Goal: Obtain resource: Obtain resource

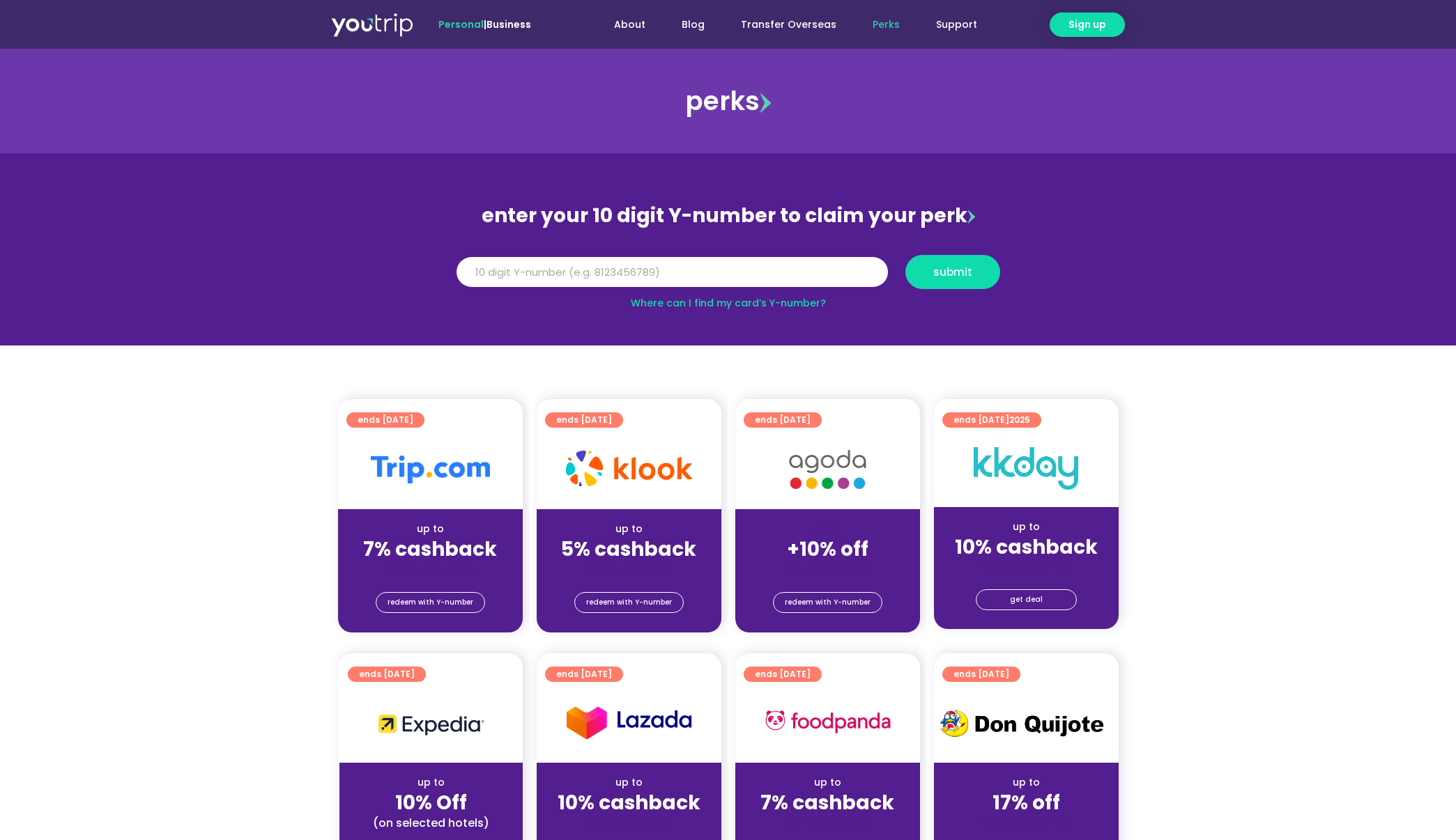
click at [642, 270] on input "Y Number" at bounding box center [672, 273] width 431 height 31
type input "8173216504"
click at [943, 267] on span "submit" at bounding box center [952, 272] width 39 height 10
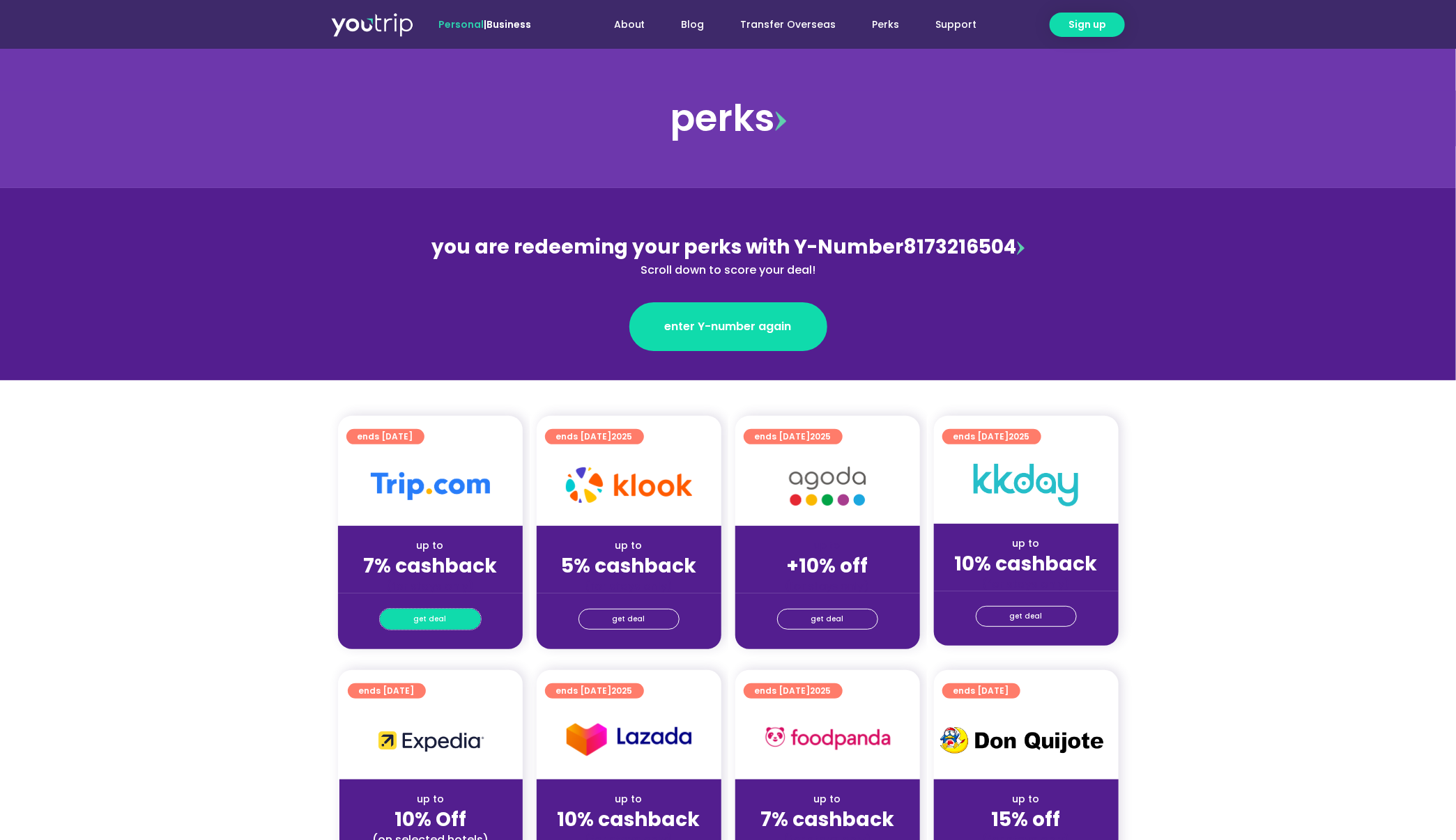
click at [421, 619] on span "get deal" at bounding box center [430, 619] width 33 height 20
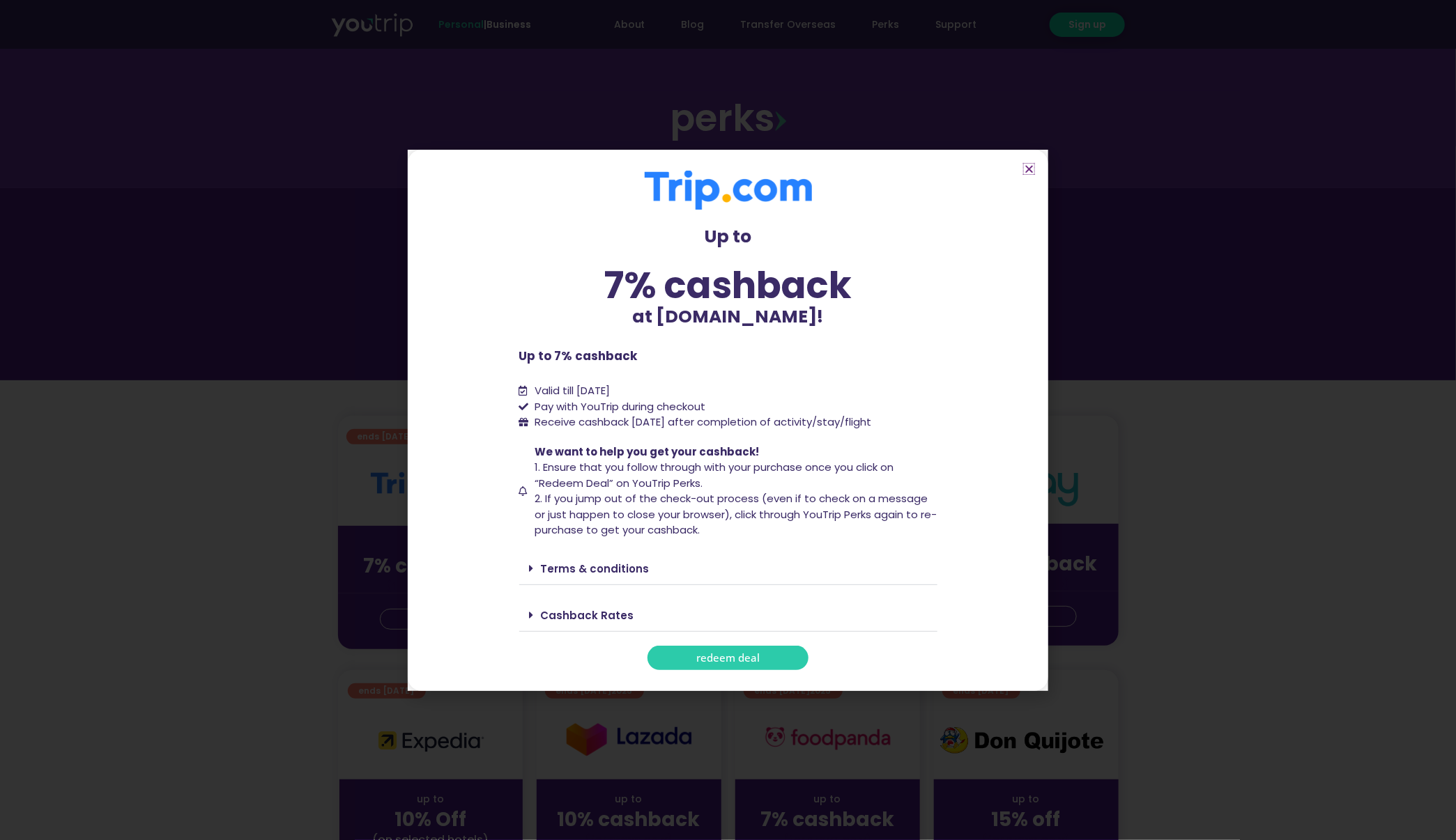
scroll to position [209, 0]
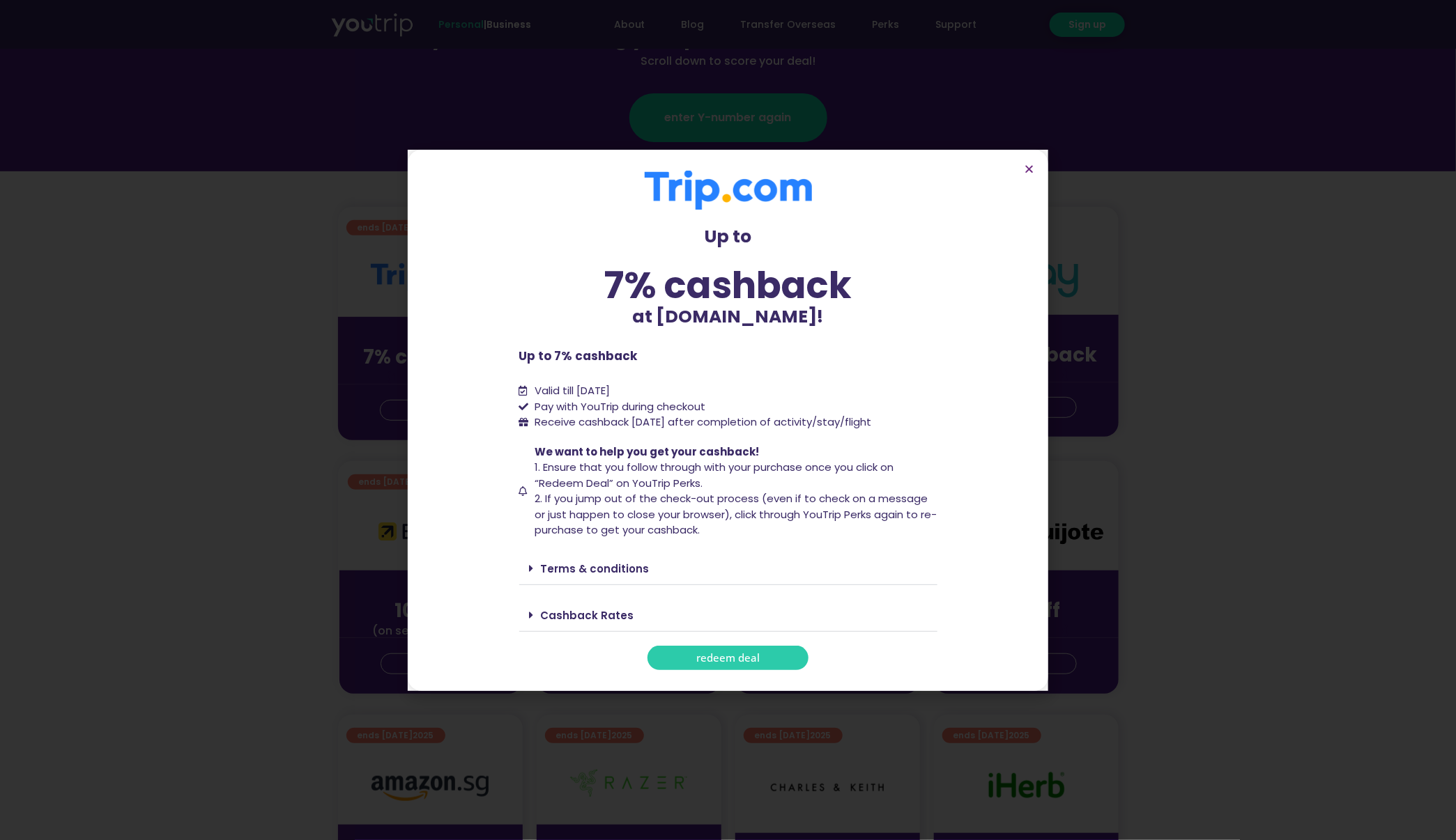
click at [598, 572] on link "Terms & conditions" at bounding box center [595, 569] width 109 height 15
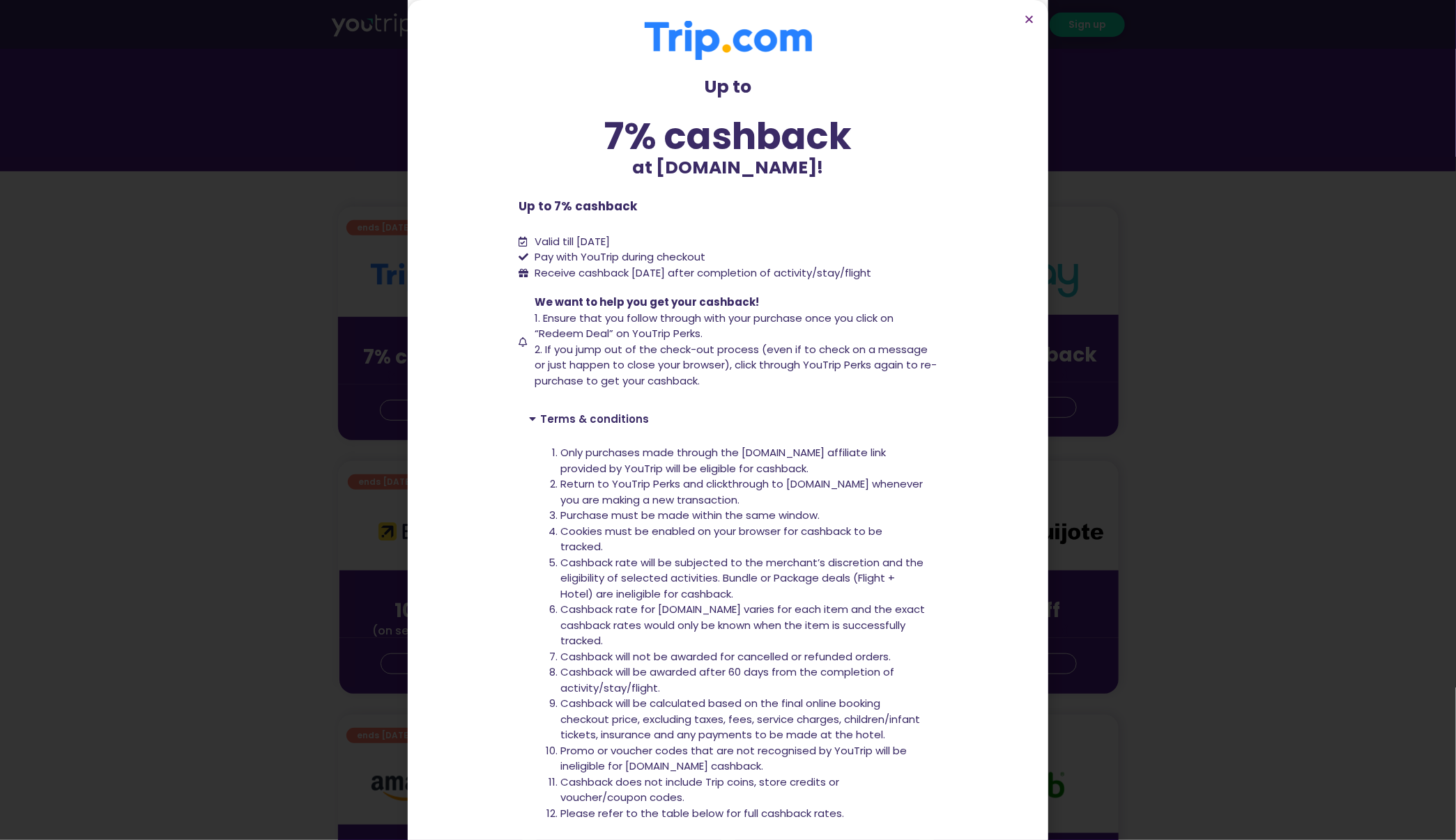
click at [584, 273] on span "Receive cashback within 60 days after completion of activity/stay/flight" at bounding box center [702, 273] width 337 height 15
copy div "Receive cashback within 60 days after completion of activity/stay/flight"
click at [675, 375] on span "2. If you jump out of the check-out process (even if to check on a message or j…" at bounding box center [735, 365] width 402 height 46
